Goal: Navigation & Orientation: Find specific page/section

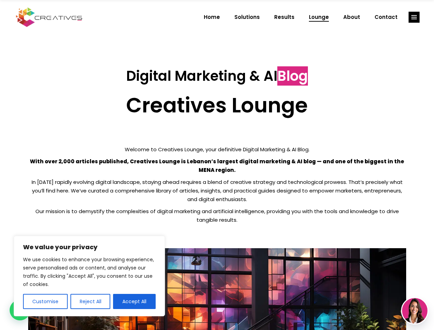
click at [217, 165] on p "With over 2,000 articles published, Creatives Lounge is Lebanon’s largest digit…" at bounding box center [217, 165] width 378 height 17
click at [45, 302] on button "Customise" at bounding box center [45, 301] width 45 height 15
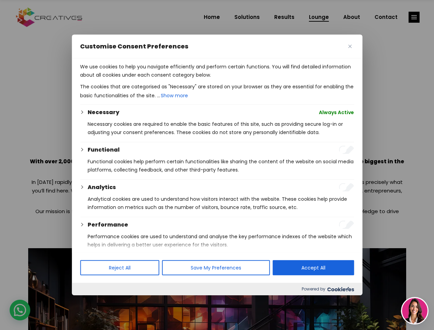
click at [90, 302] on div at bounding box center [217, 165] width 434 height 330
click at [134, 79] on p "We use cookies to help you navigate efficiently and perform certain functions. …" at bounding box center [217, 71] width 274 height 17
click at [414, 17] on div at bounding box center [217, 165] width 434 height 330
click at [415, 311] on img at bounding box center [414, 310] width 25 height 25
